Goal: Find specific page/section: Find specific page/section

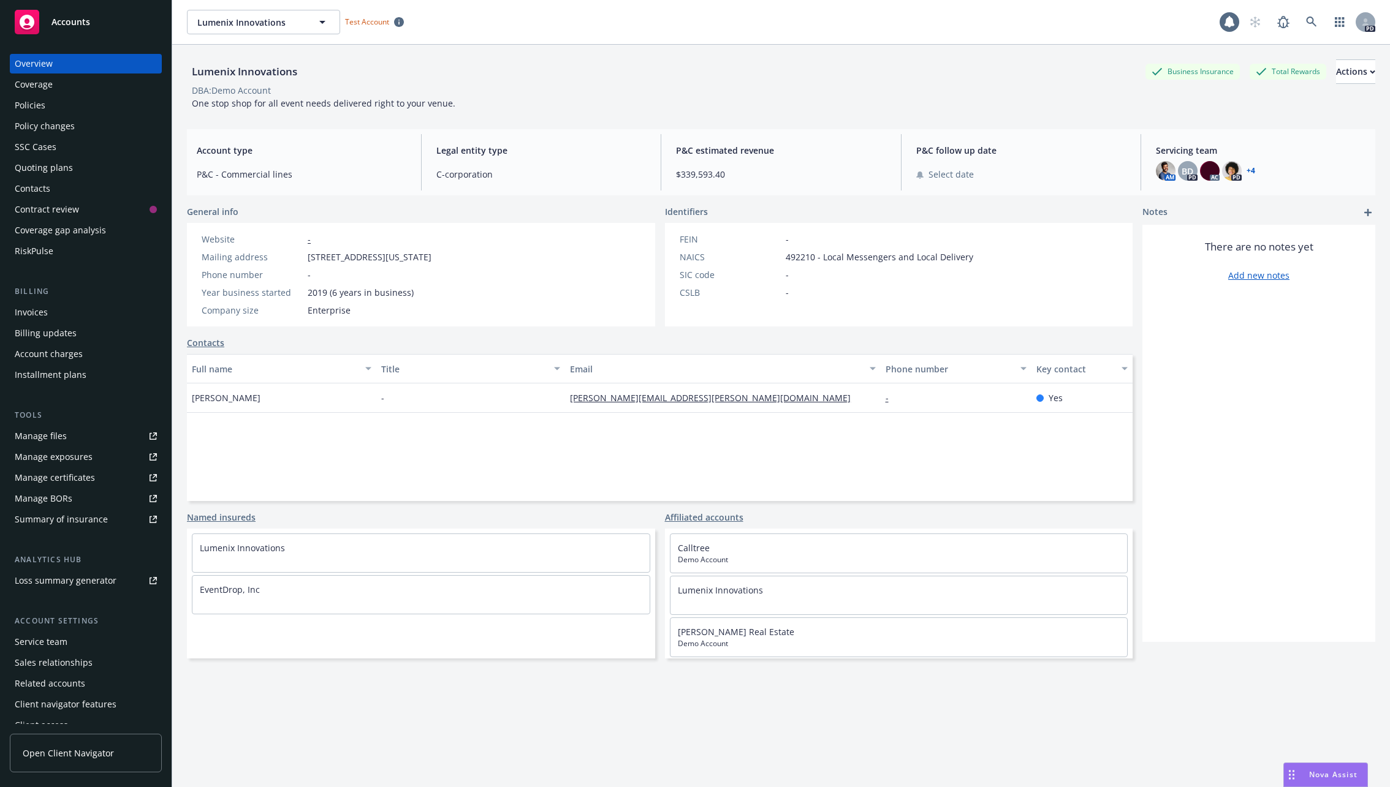
scroll to position [10, 0]
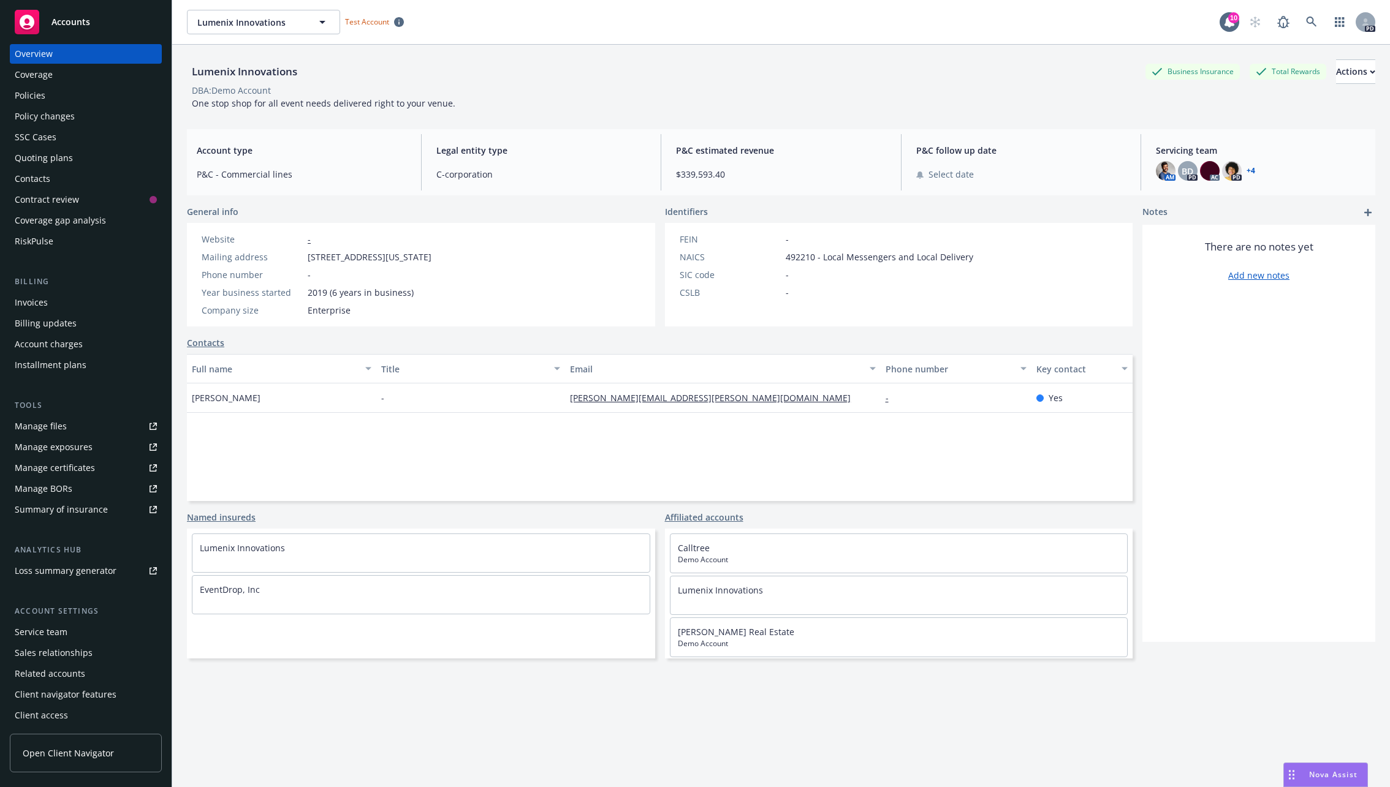
click at [60, 751] on span "Open Client Navigator" at bounding box center [68, 753] width 91 height 13
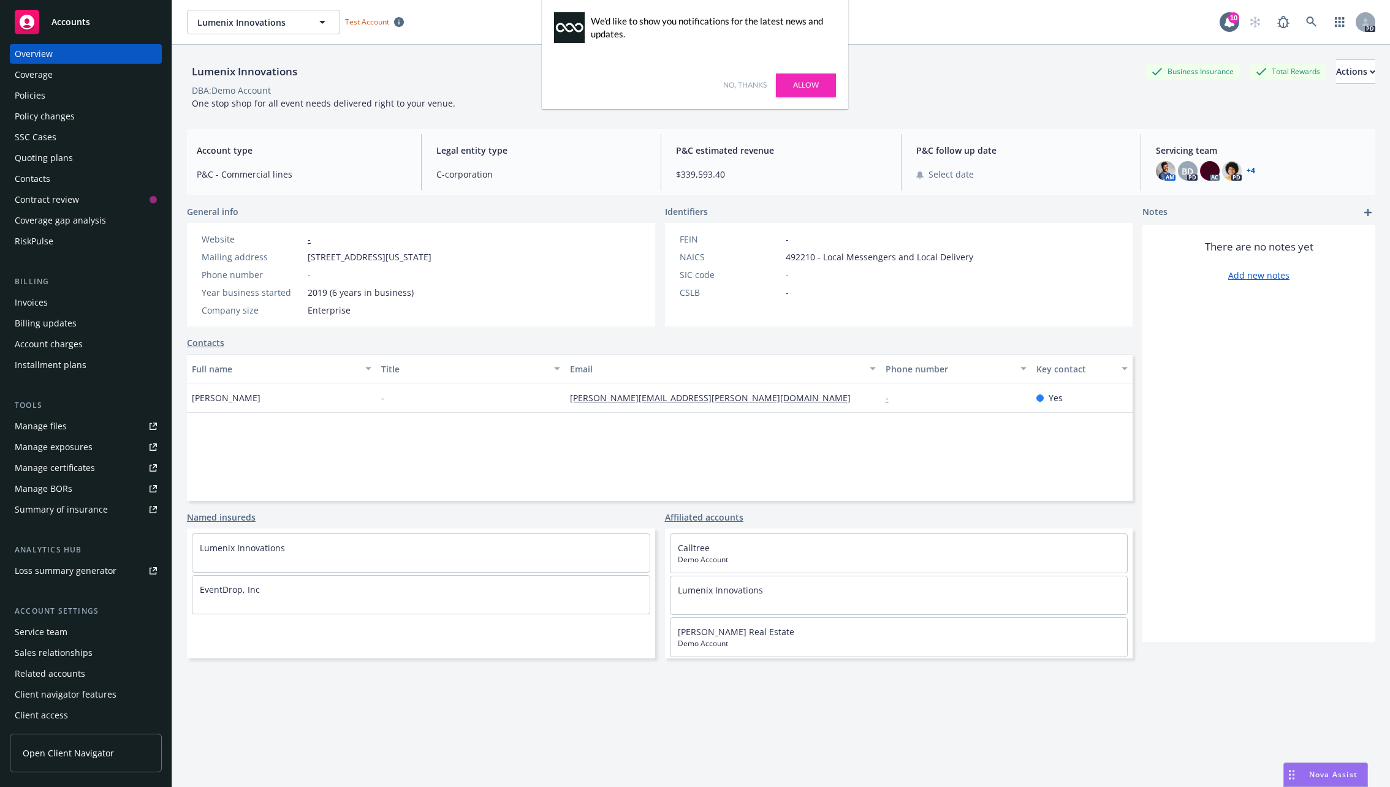
scroll to position [0, 0]
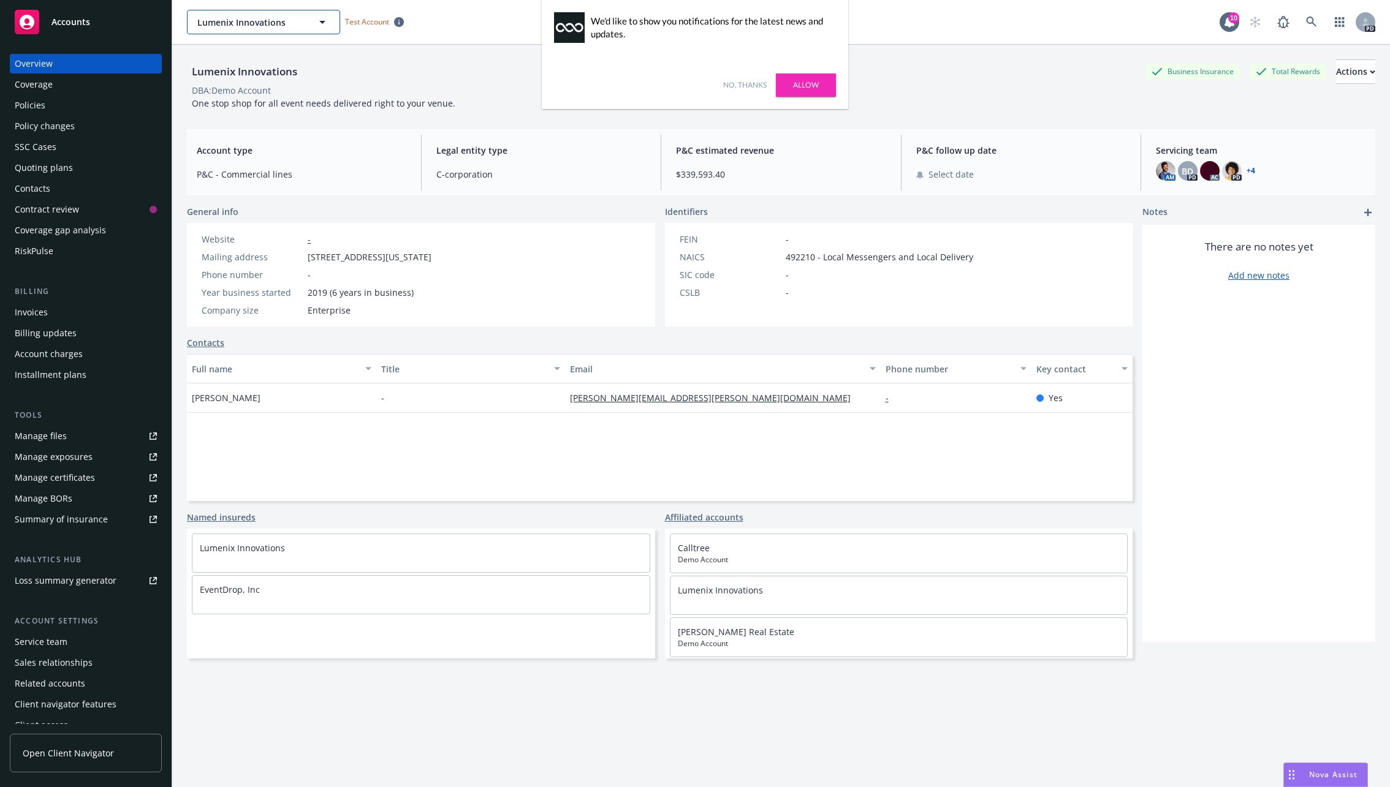
click at [300, 16] on span "Lumenix Innovations" at bounding box center [250, 22] width 106 height 13
click at [55, 62] on div "Overview" at bounding box center [86, 64] width 142 height 20
click at [1027, 108] on div "Lumenix Innovations Business Insurance Total Rewards Actions DBA: Demo Account …" at bounding box center [781, 84] width 1188 height 50
click at [1249, 66] on div "Total Rewards" at bounding box center [1287, 71] width 77 height 15
click at [1309, 20] on icon at bounding box center [1311, 22] width 11 height 11
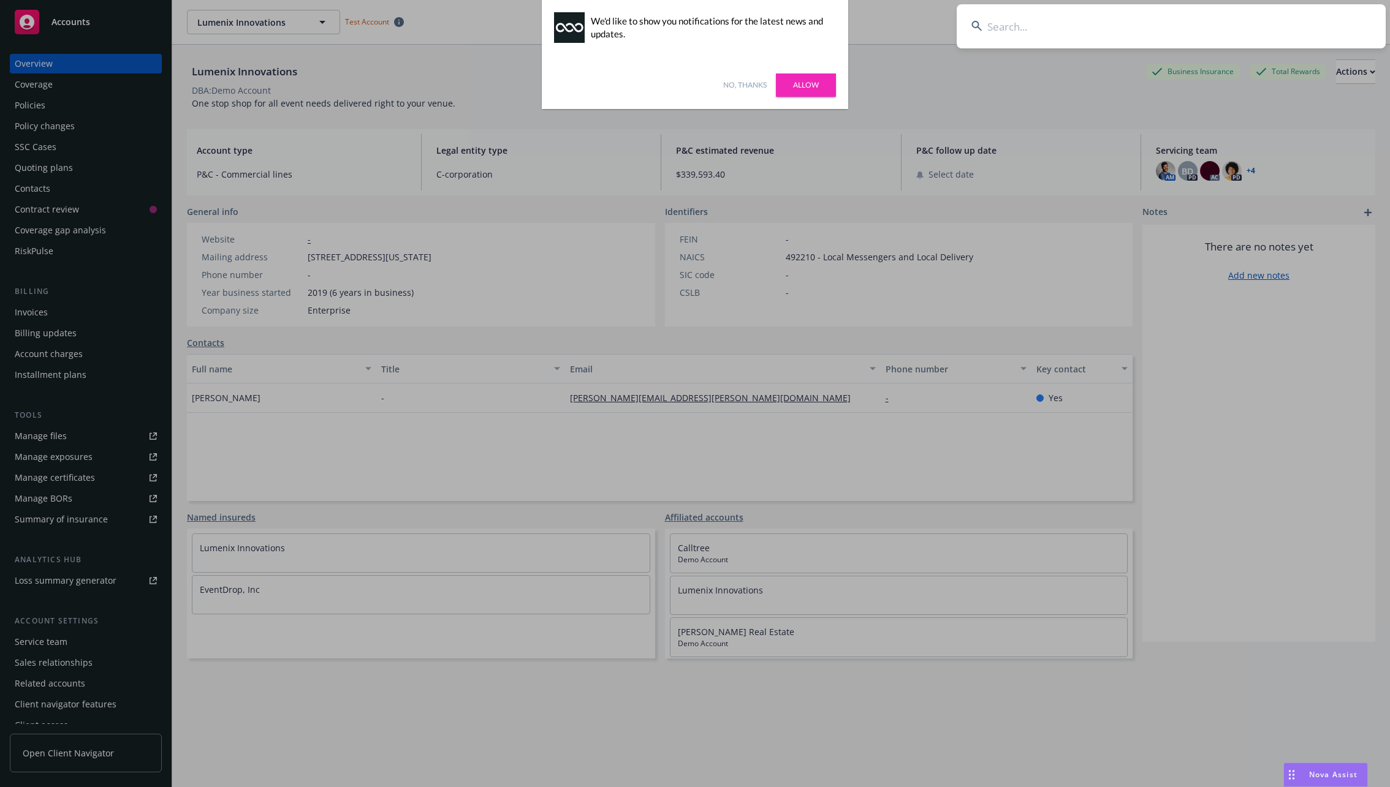
click at [1048, 28] on input at bounding box center [1170, 26] width 429 height 44
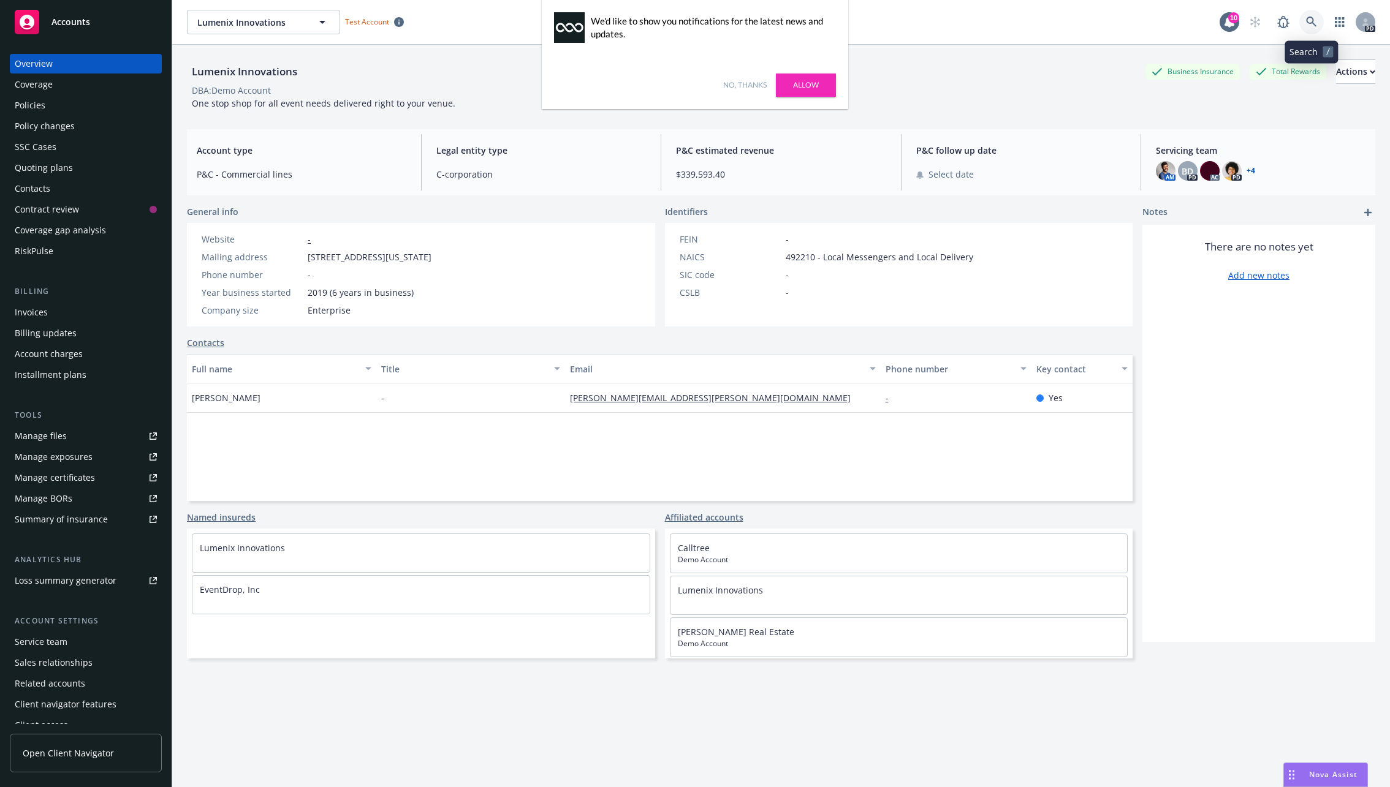
click at [1311, 25] on icon at bounding box center [1311, 22] width 11 height 11
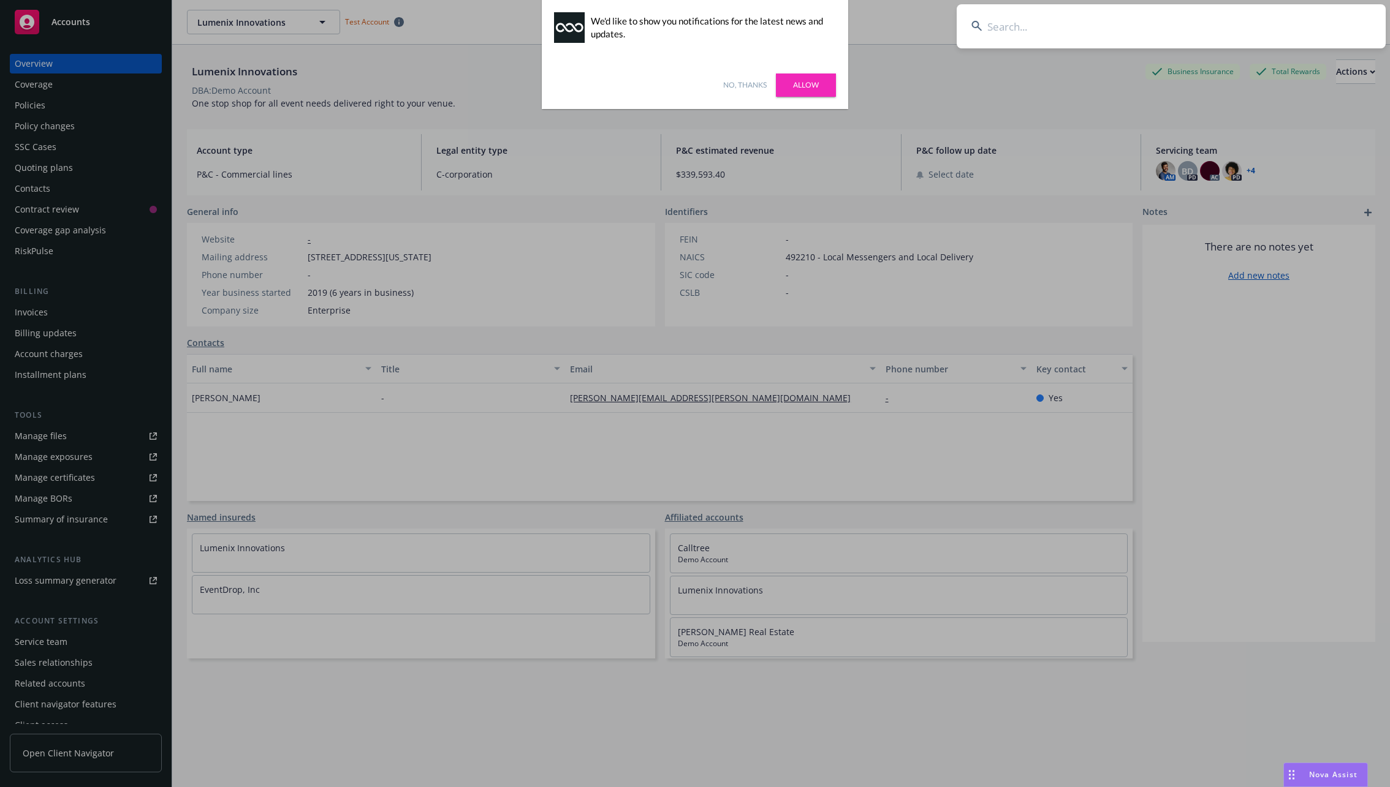
click at [1090, 23] on input at bounding box center [1170, 26] width 429 height 44
type input "solutions"
paste input "https://dash.newfront.com/accounts/65a9726c-c334-4f5d-8d57-6d50fc125484/setting…"
type input "https://dash.newfront.com/accounts/65a9726c-c334-4f5d-8d57-6d50fc125484/setting…"
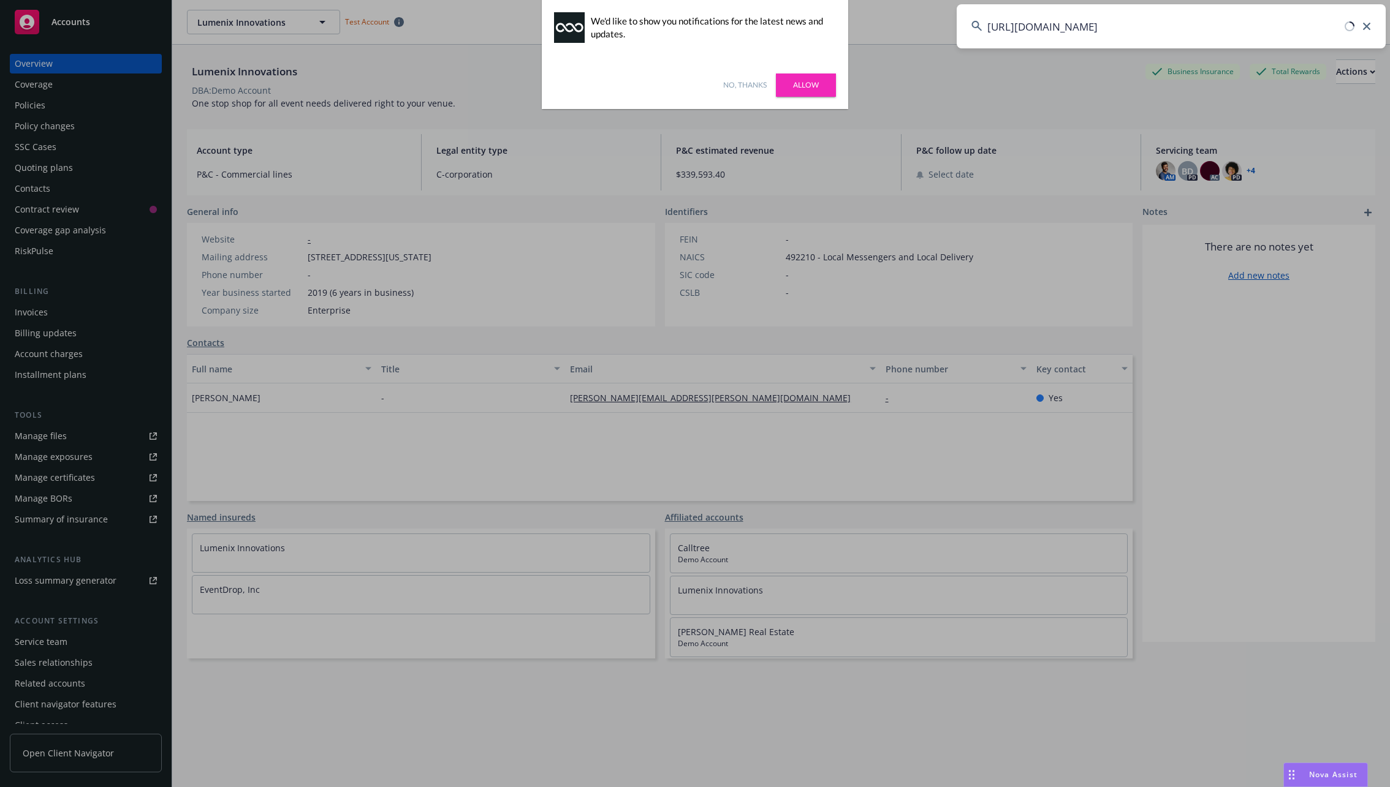
scroll to position [0, 0]
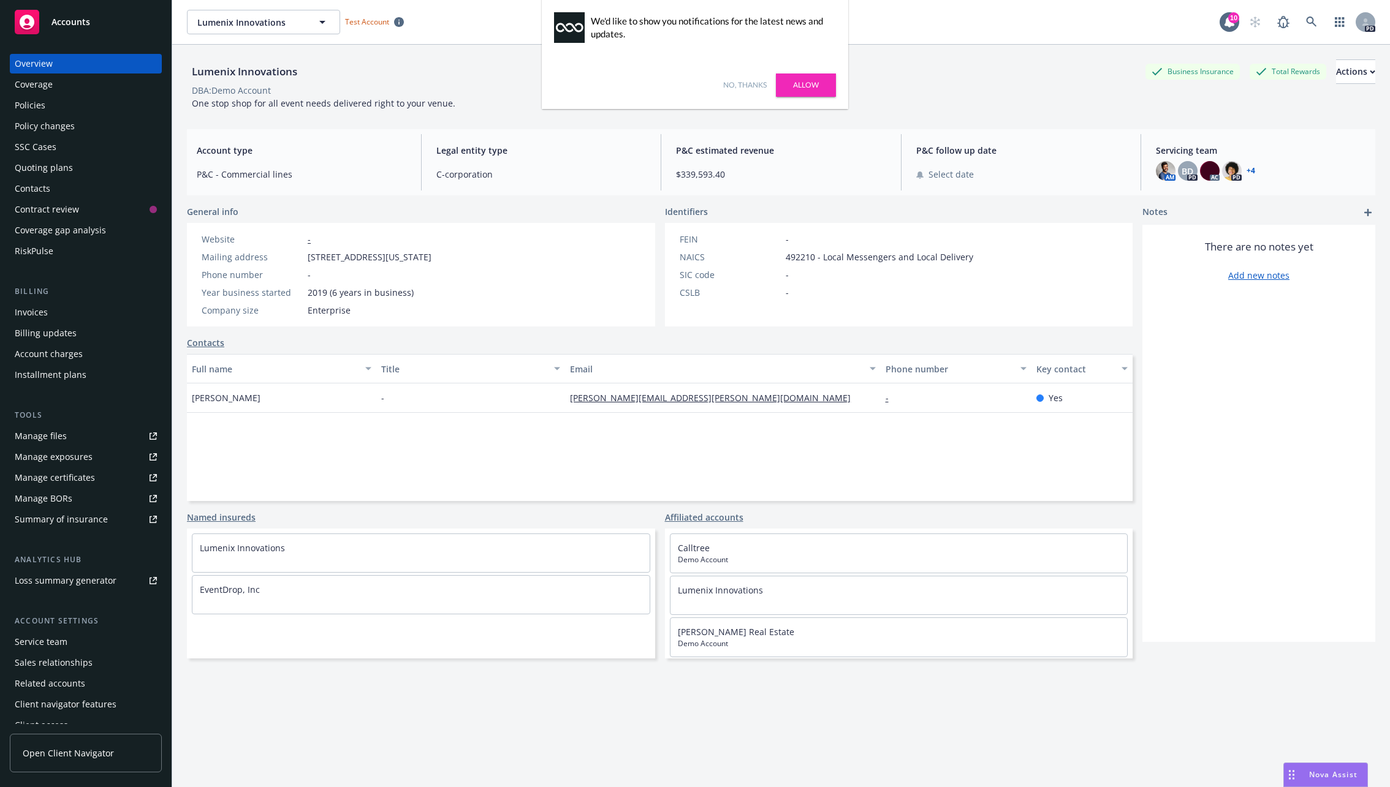
click at [57, 632] on div "Service team" at bounding box center [41, 642] width 53 height 20
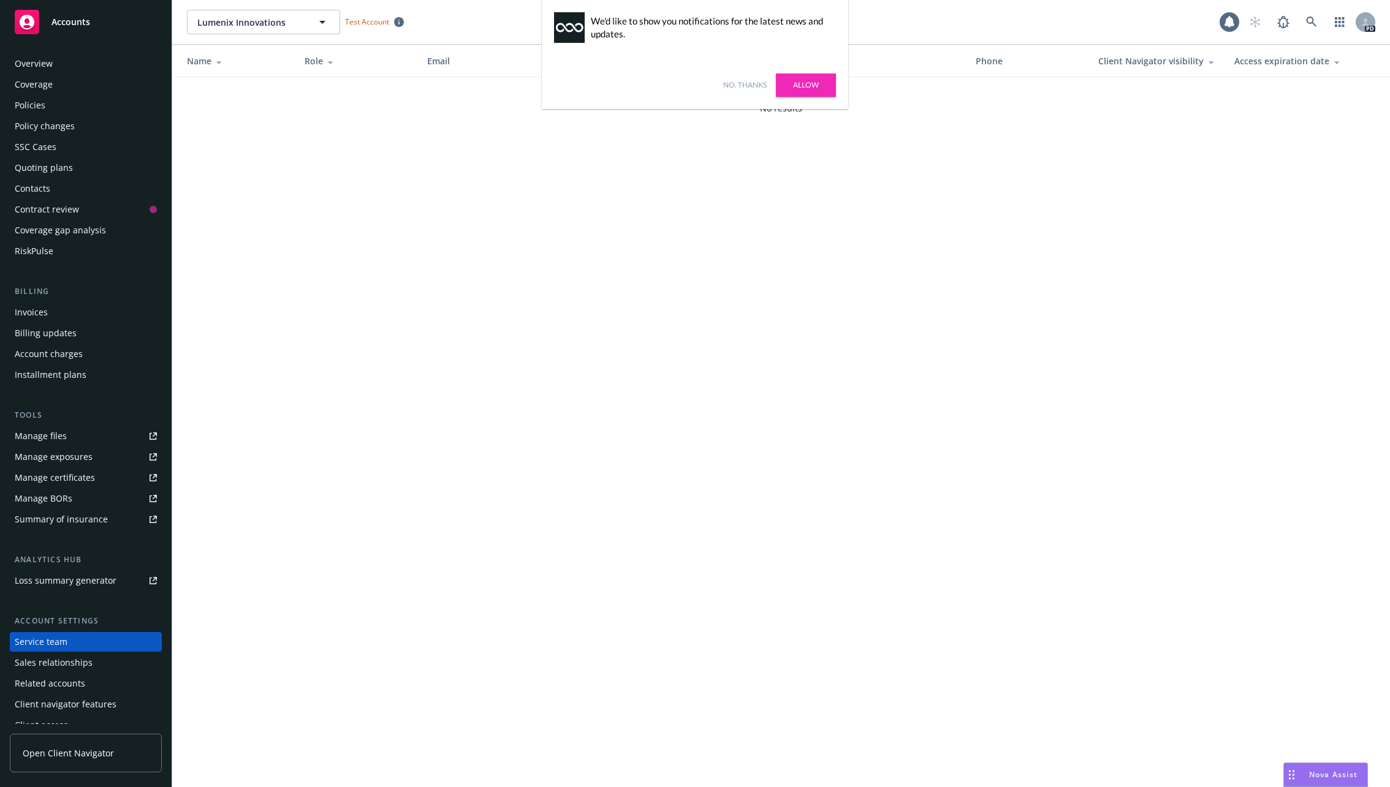
scroll to position [10, 0]
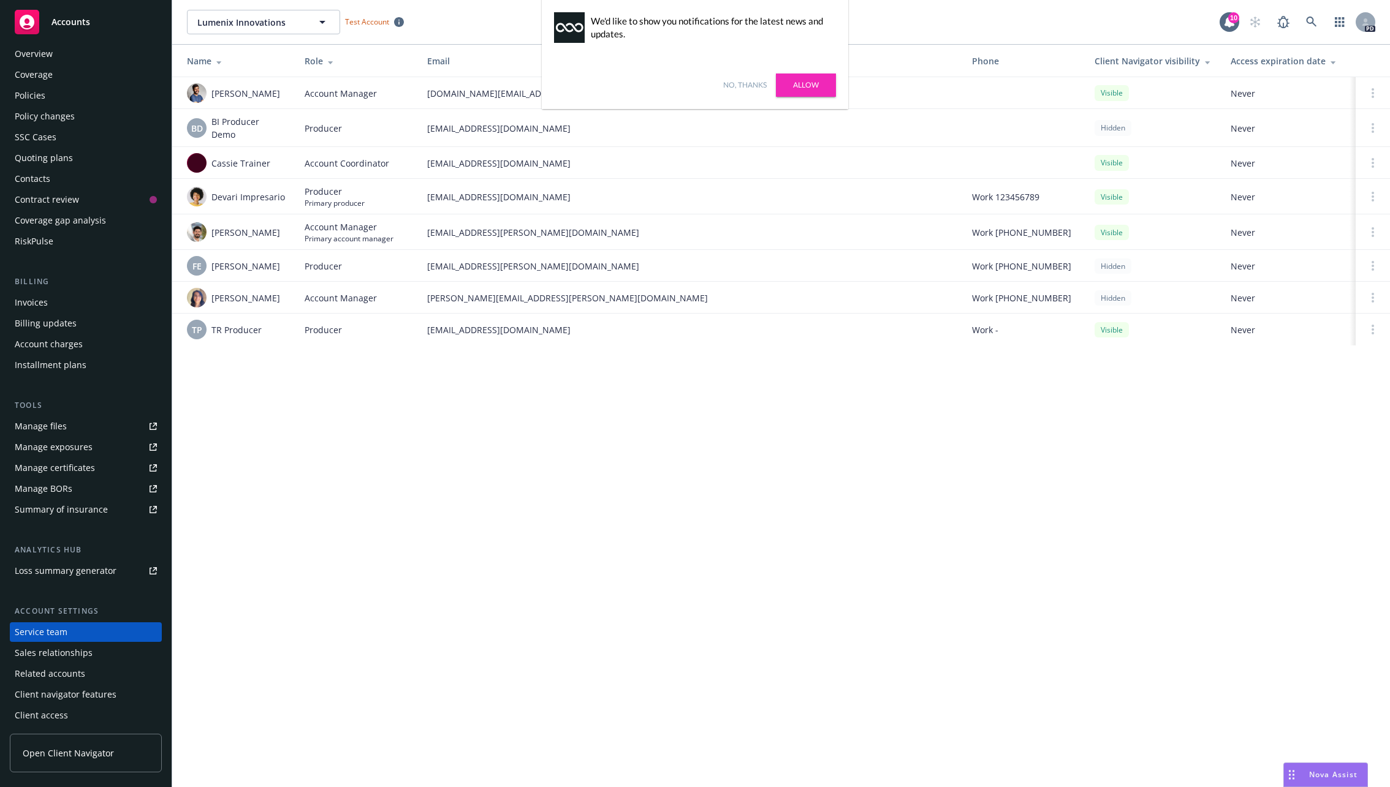
click at [494, 526] on div "Lumenix Innovations Lumenix Innovations Test Account 10 PD Name Role Email Phon…" at bounding box center [780, 393] width 1217 height 787
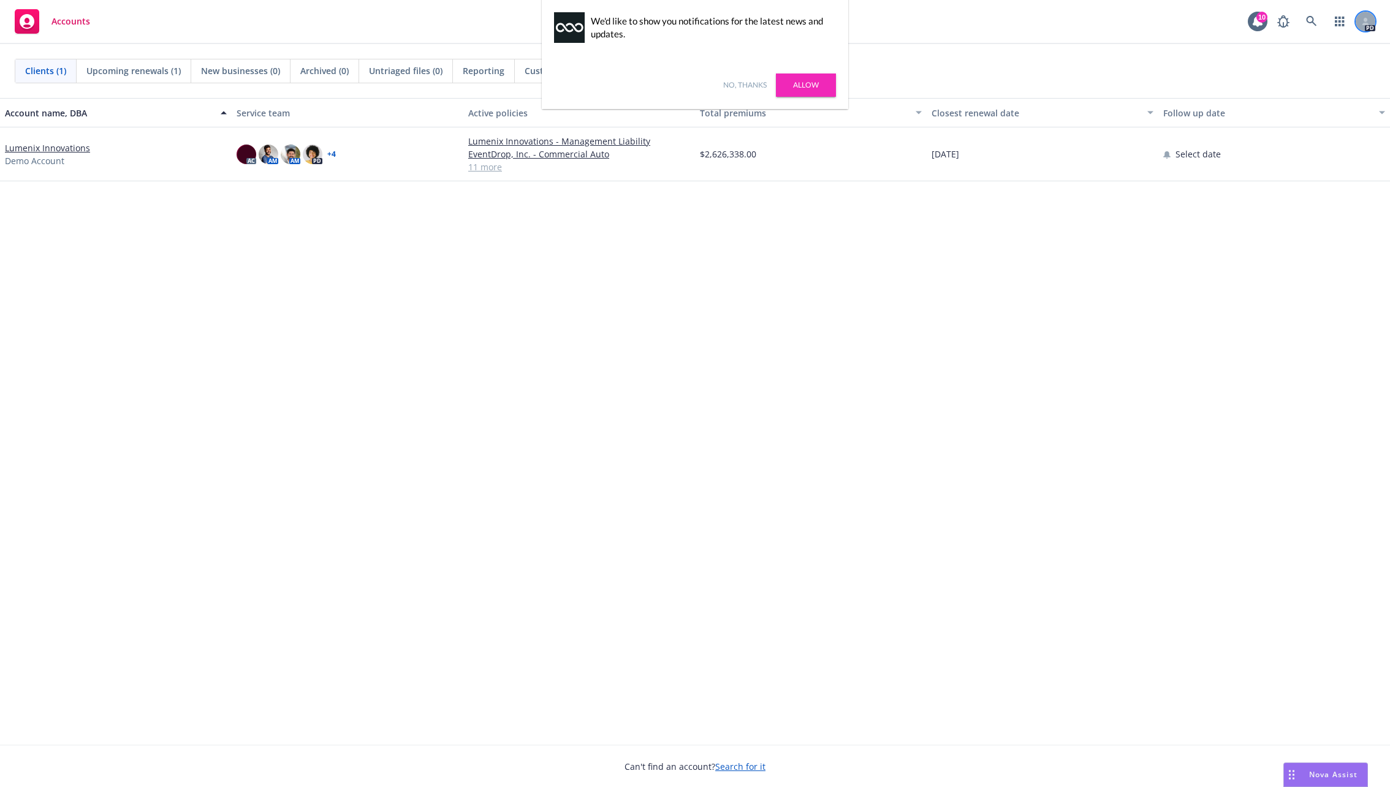
click at [1360, 21] on div at bounding box center [1365, 22] width 20 height 20
click at [1085, 202] on div "Account name, DBA Service team Active policies Total premiums Closest renewal d…" at bounding box center [695, 421] width 1390 height 647
click at [90, 125] on button "Account name, DBA" at bounding box center [116, 112] width 232 height 29
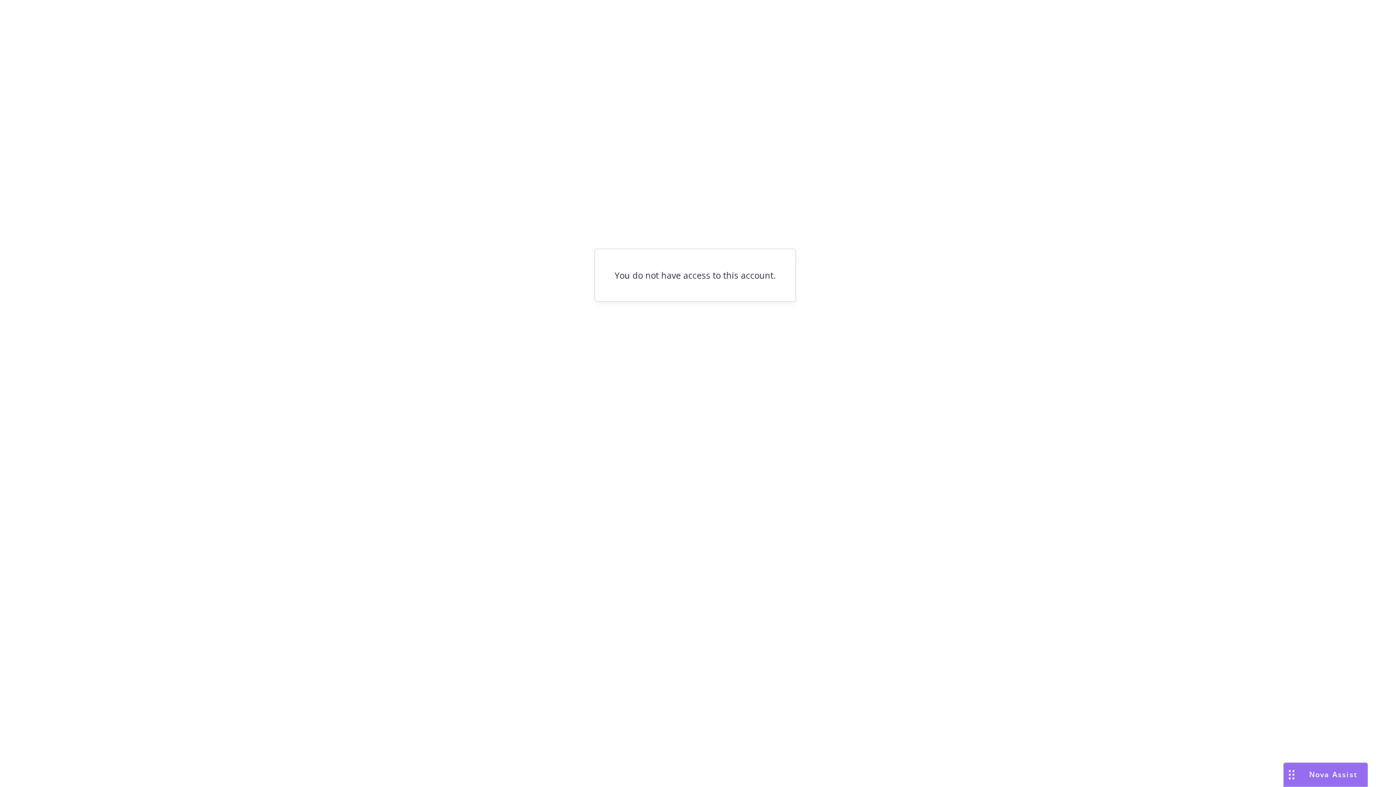
click at [721, 168] on div "You do not have access to this account." at bounding box center [695, 275] width 1390 height 551
click at [696, 319] on div "You do not have access to this account." at bounding box center [695, 275] width 1390 height 551
click at [692, 292] on div "You do not have access to this account." at bounding box center [695, 275] width 200 height 52
